Goal: Find specific page/section: Find specific page/section

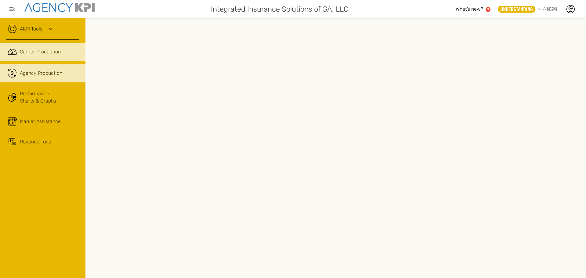
click at [35, 75] on div "Agency Production" at bounding box center [41, 73] width 42 height 7
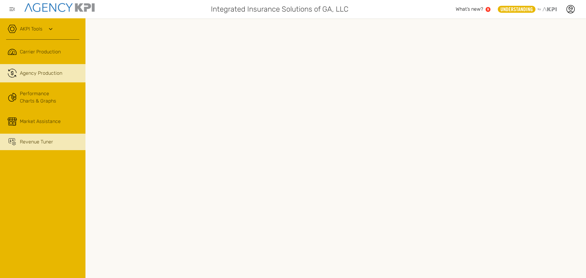
click at [41, 137] on link "Revenue Tuner" at bounding box center [42, 142] width 85 height 16
click at [35, 26] on link "AKPI Tools" at bounding box center [31, 28] width 23 height 7
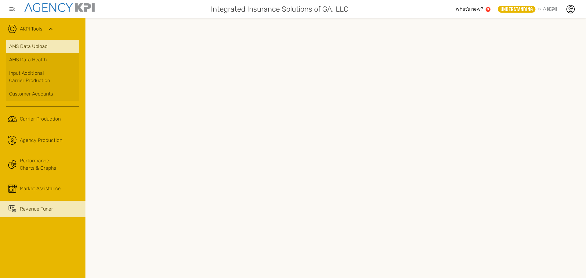
click at [46, 45] on link "AMS Data Upload" at bounding box center [42, 46] width 73 height 13
